Goal: Transaction & Acquisition: Subscribe to service/newsletter

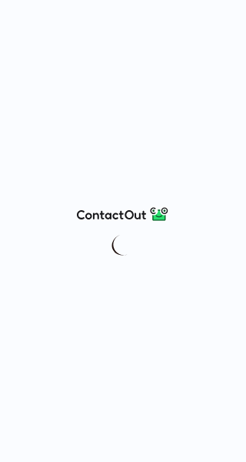
click at [104, 281] on div at bounding box center [123, 231] width 246 height 462
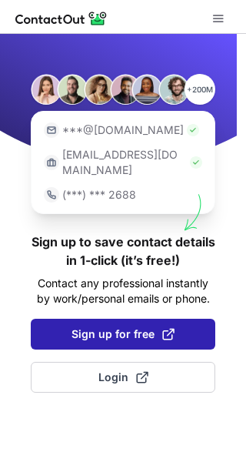
click at [135, 326] on span "Sign up for free" at bounding box center [123, 333] width 103 height 15
click at [175, 318] on button "Sign up for free" at bounding box center [123, 333] width 185 height 31
click at [142, 326] on span "Sign up for free" at bounding box center [123, 333] width 103 height 15
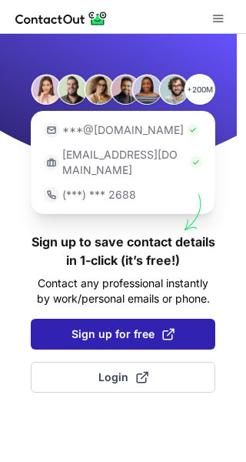
click at [142, 326] on span "Sign up for free" at bounding box center [123, 333] width 103 height 15
click at [155, 326] on span "Sign up for free" at bounding box center [123, 333] width 103 height 15
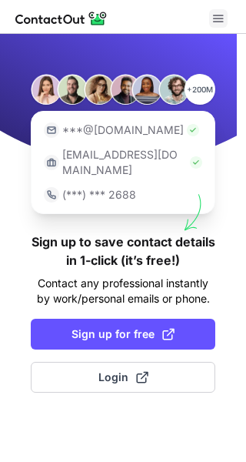
click at [218, 18] on span at bounding box center [218, 18] width 12 height 12
